Goal: Task Accomplishment & Management: Manage account settings

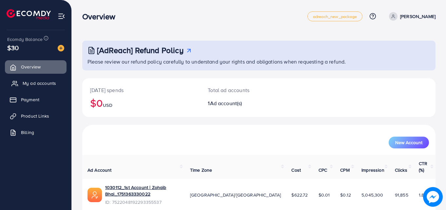
click at [45, 83] on span "My ad accounts" at bounding box center [39, 83] width 33 height 7
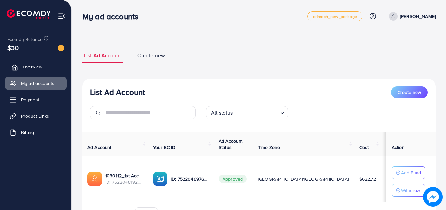
click at [37, 68] on span "Overview" at bounding box center [33, 67] width 20 height 7
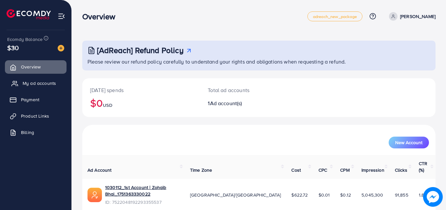
click at [42, 84] on span "My ad accounts" at bounding box center [39, 83] width 33 height 7
